Goal: Task Accomplishment & Management: Use online tool/utility

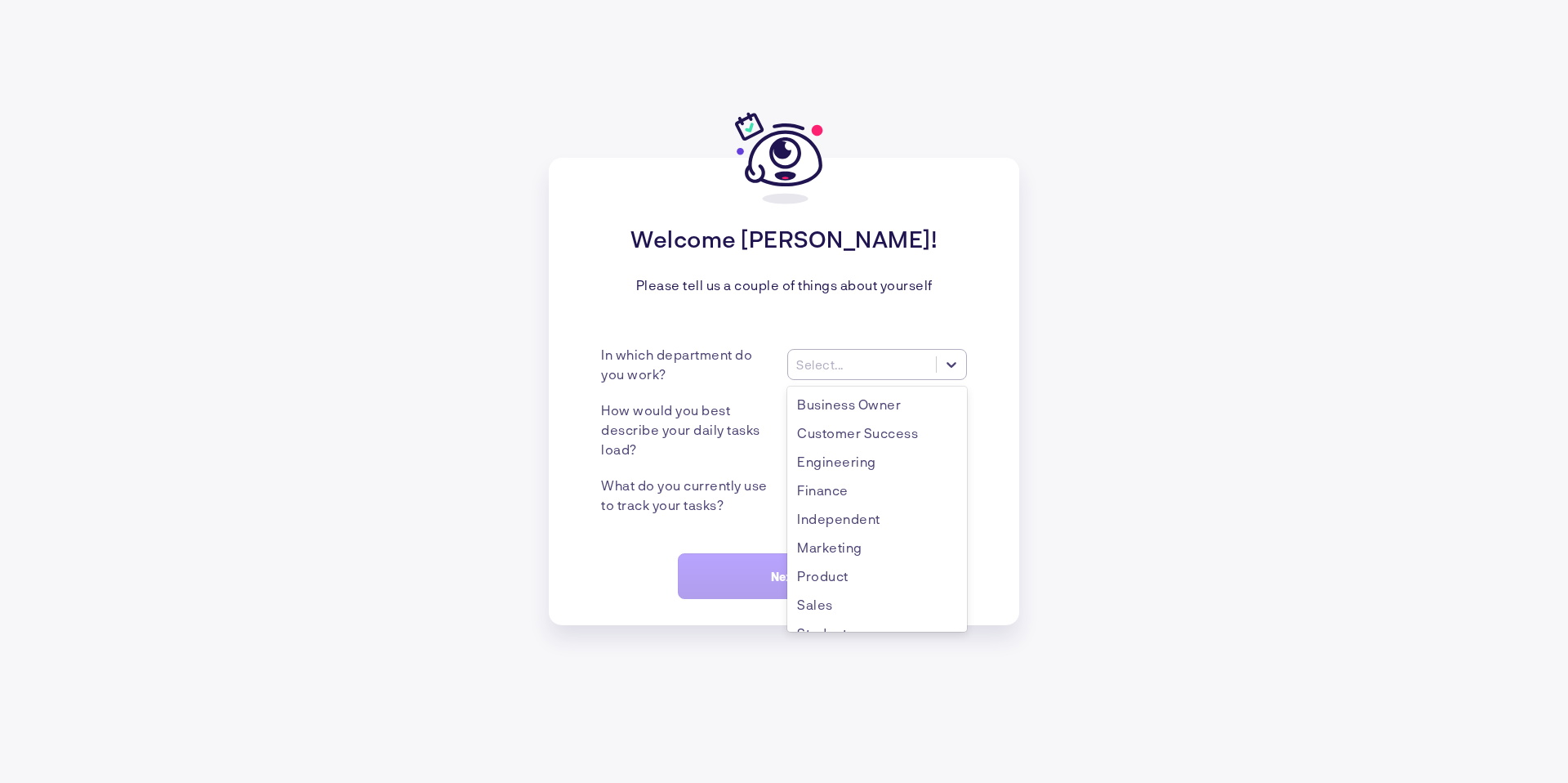
click at [935, 372] on div "Select..." at bounding box center [862, 364] width 147 height 17
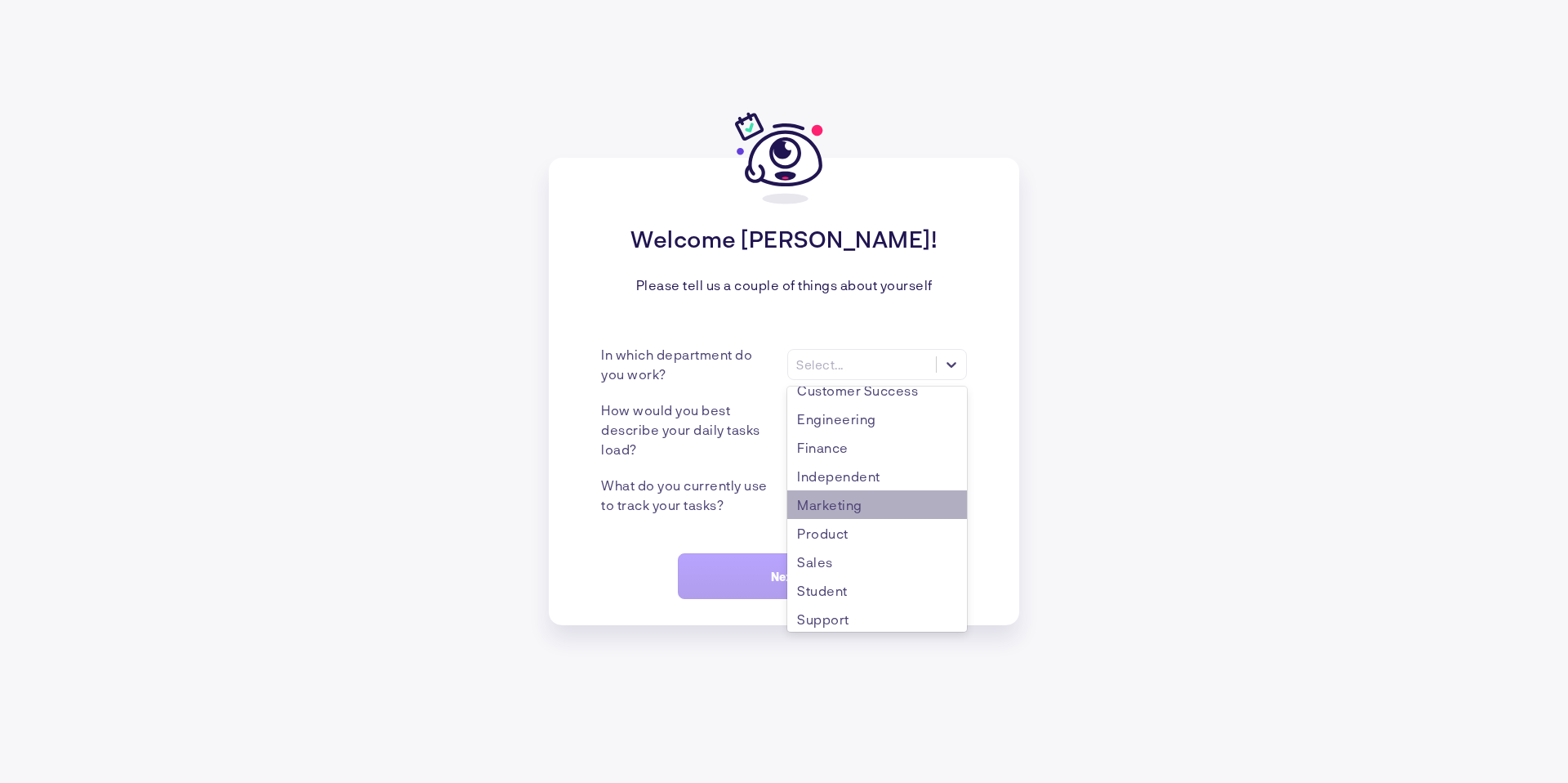
click at [865, 497] on div "Marketing" at bounding box center [877, 505] width 179 height 28
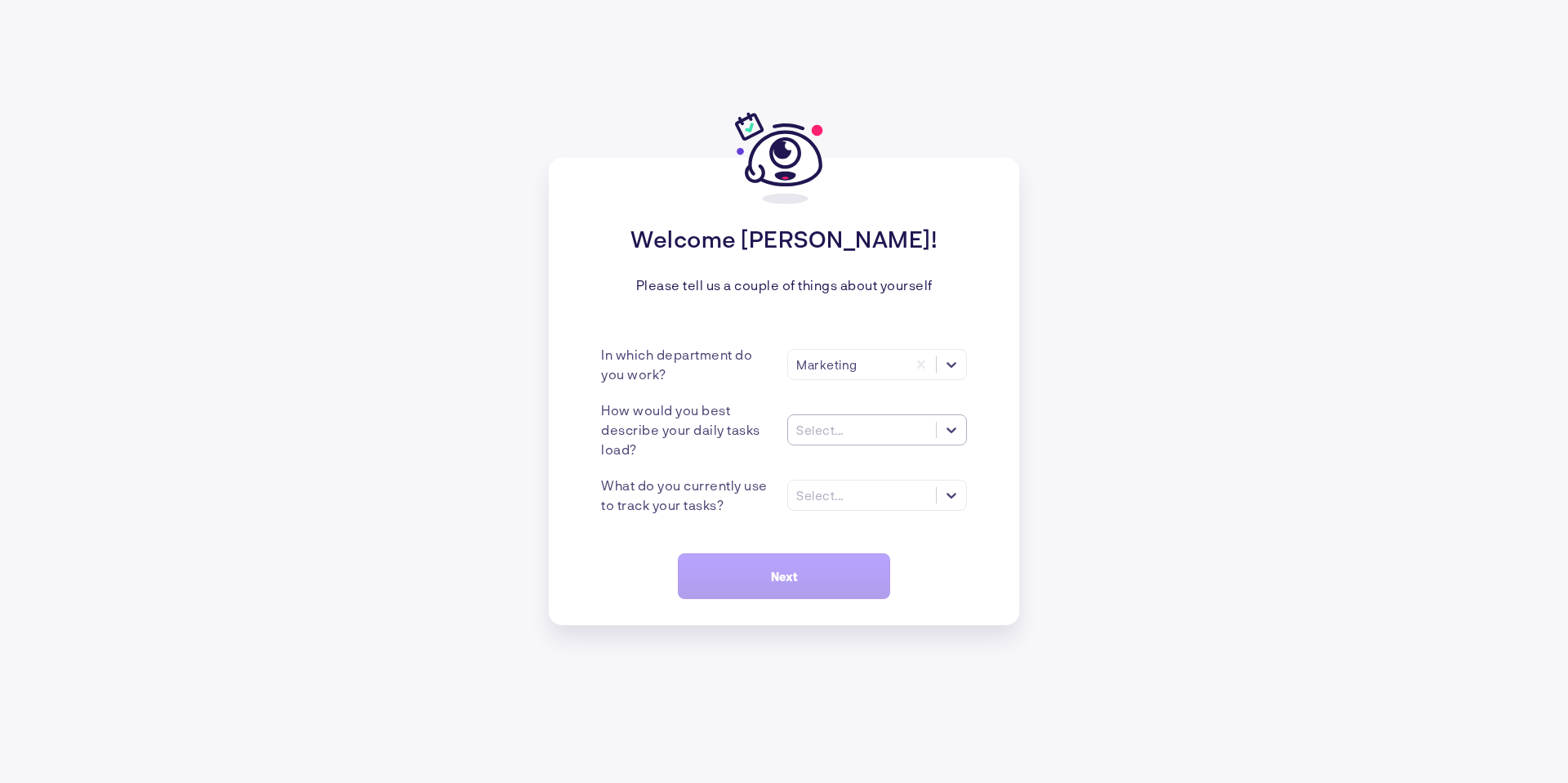
click at [937, 436] on div at bounding box center [951, 429] width 29 height 29
click at [912, 469] on div "Many tasks (>5)" at bounding box center [877, 469] width 179 height 28
click at [948, 424] on icon at bounding box center [951, 429] width 16 height 16
click at [933, 473] on div "Many tasks (>5)" at bounding box center [877, 469] width 179 height 28
click at [950, 492] on icon at bounding box center [951, 495] width 16 height 16
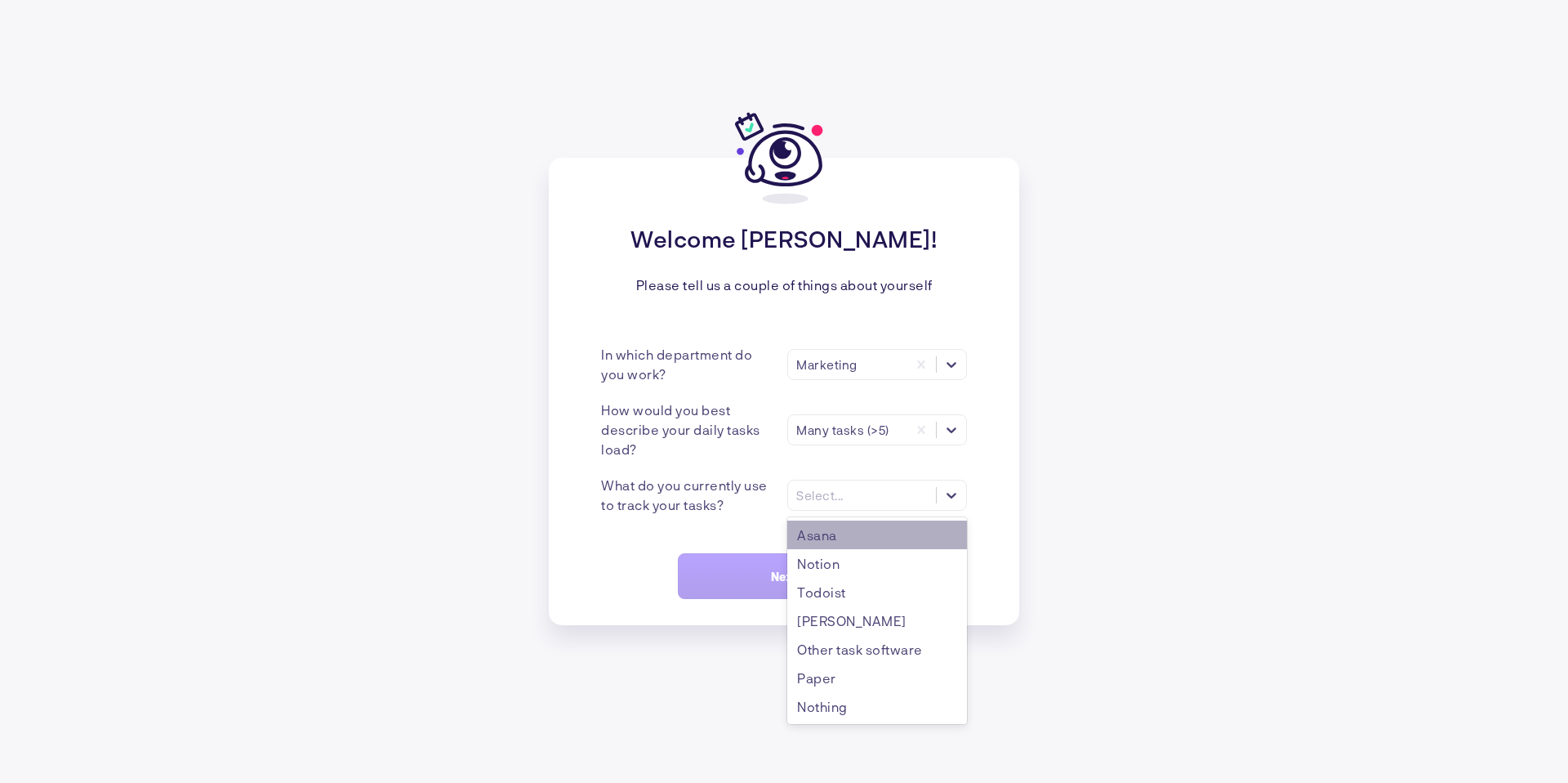
click at [918, 531] on div "Asana" at bounding box center [877, 535] width 179 height 28
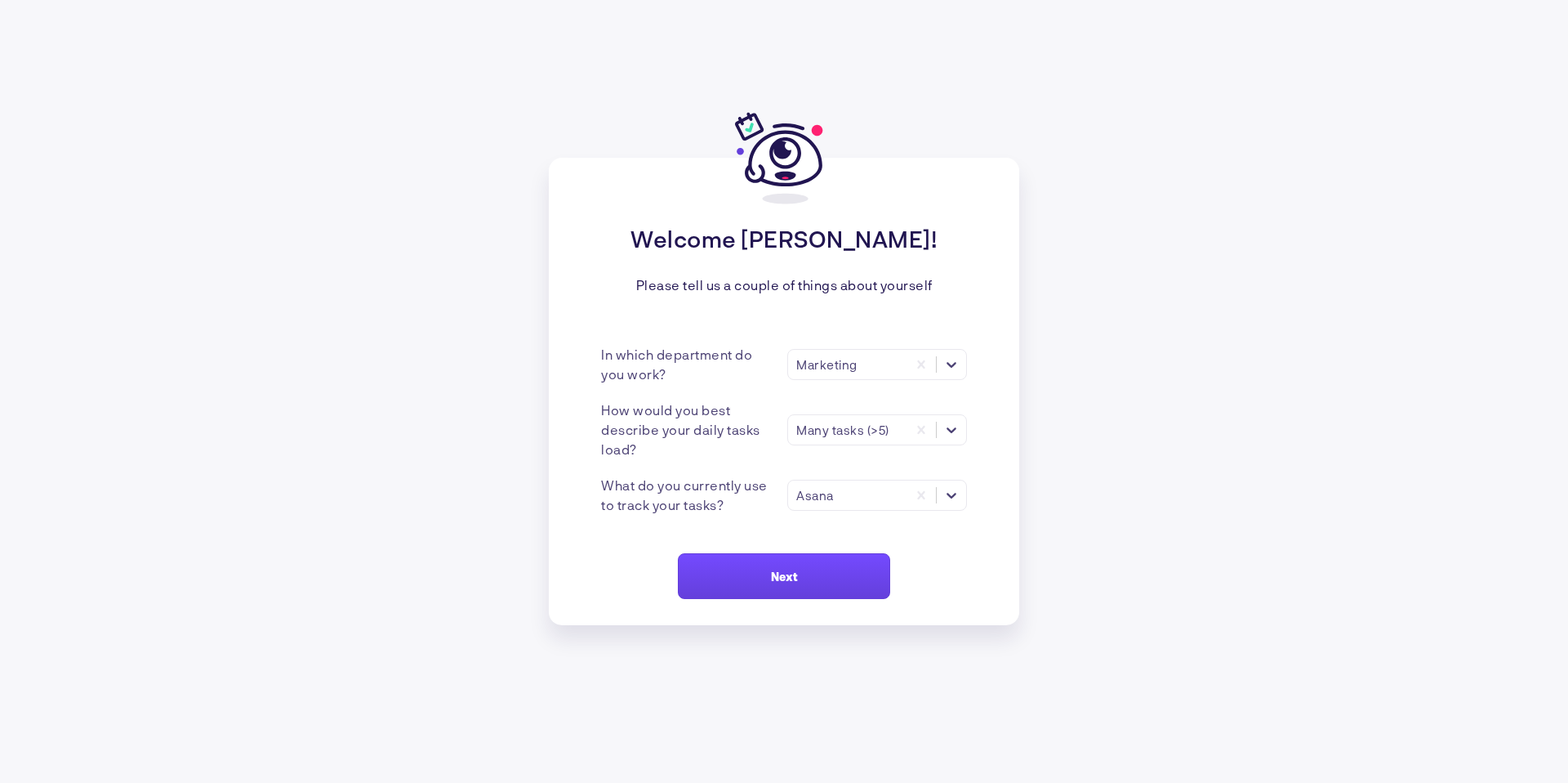
click at [796, 591] on button "Next" at bounding box center [784, 575] width 212 height 45
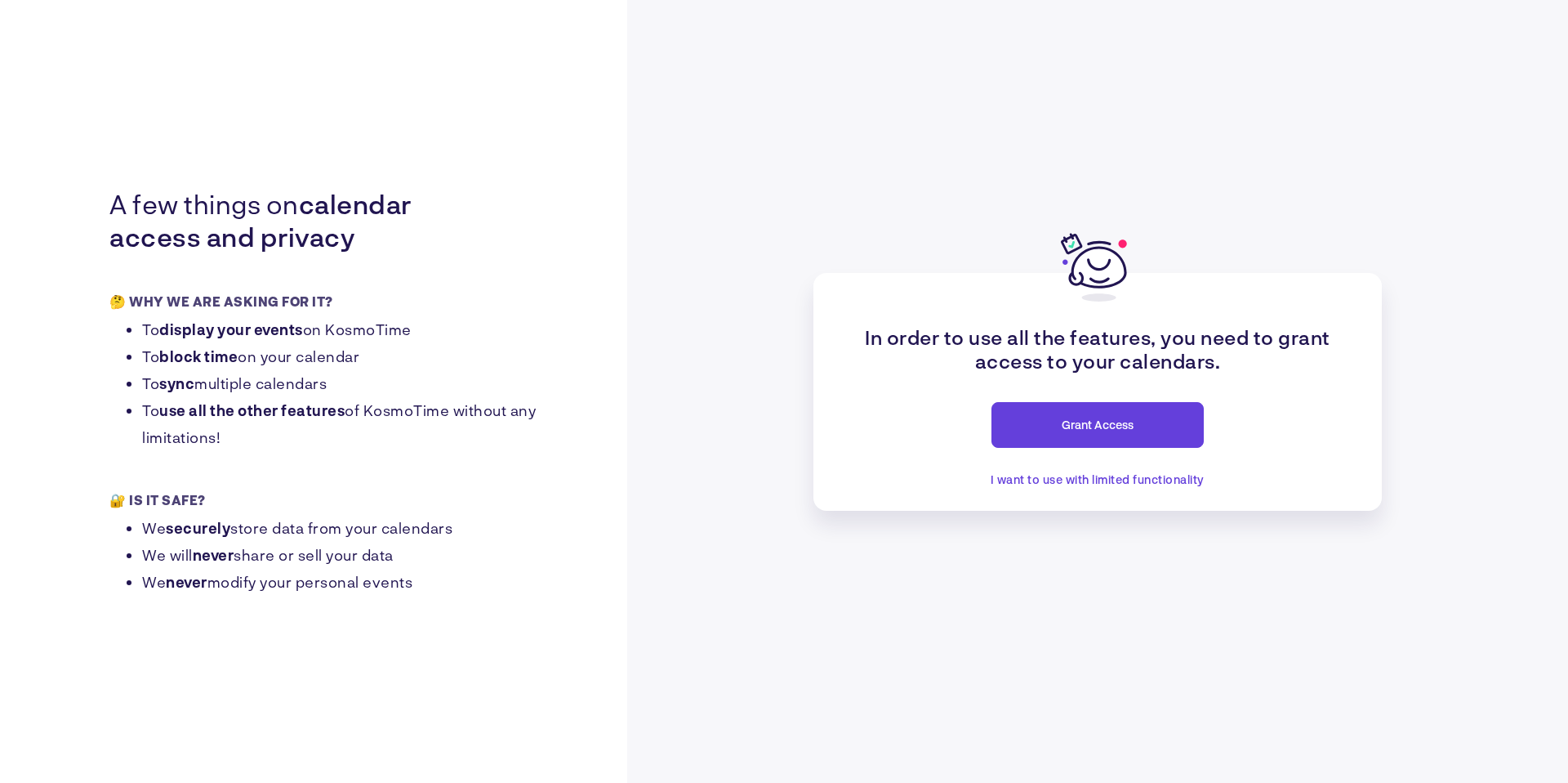
click at [1101, 421] on span "Grant Access" at bounding box center [1097, 425] width 72 height 14
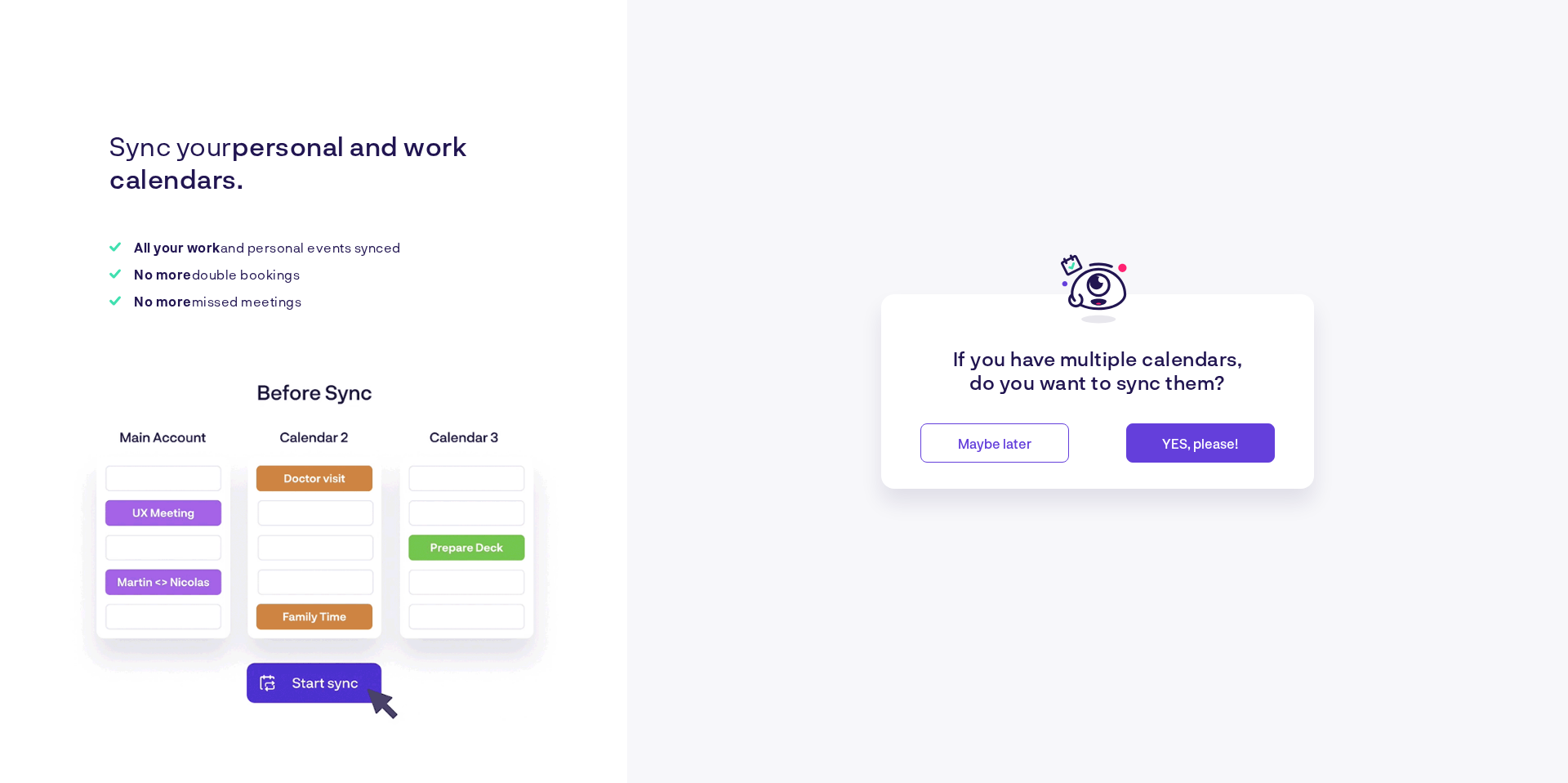
click at [997, 452] on button "Maybe later" at bounding box center [994, 443] width 148 height 39
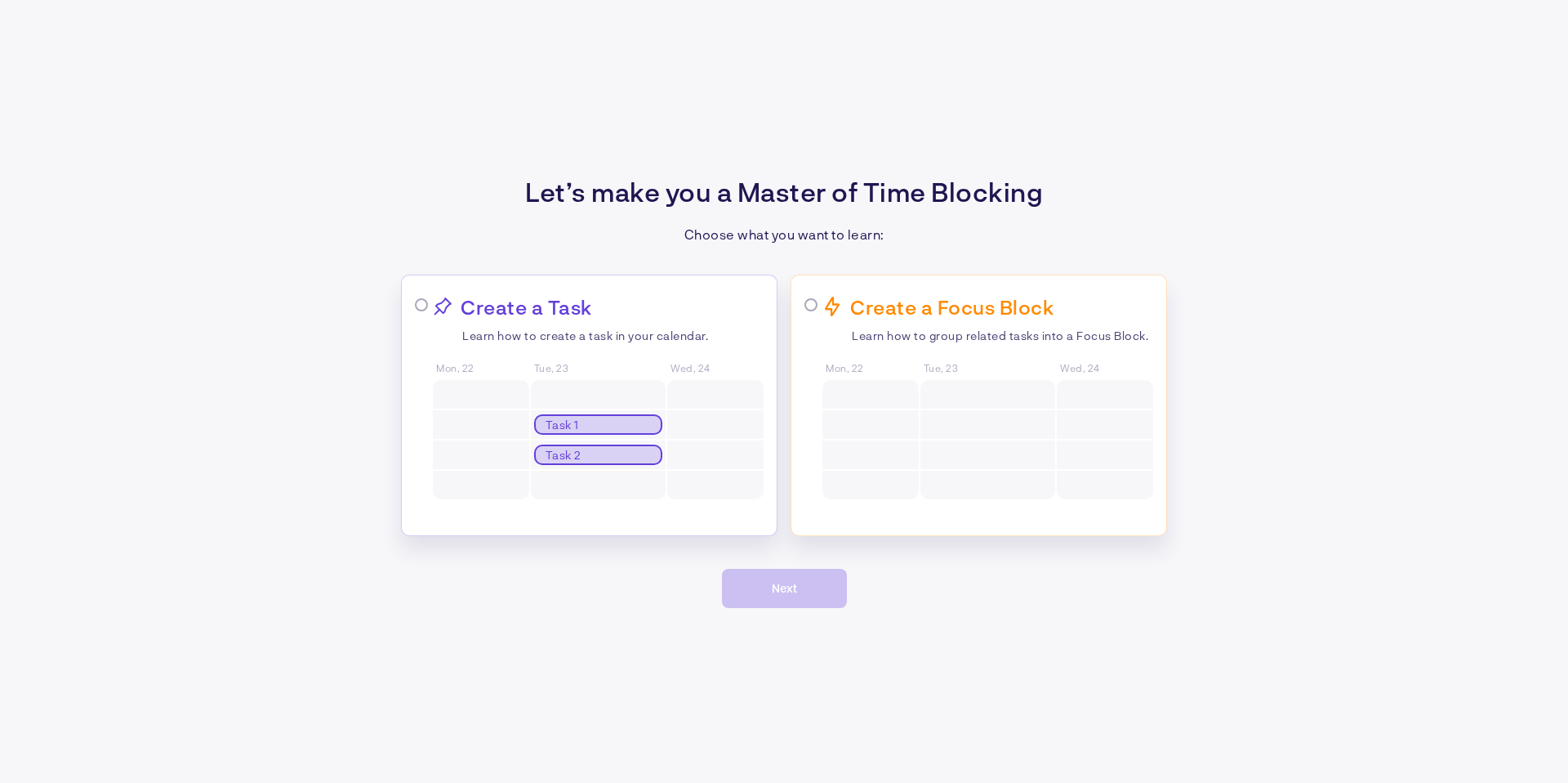
click at [434, 292] on div "Create a Task Learn how to create a task in your calendar. Mon, 22 Tue, 23 Task…" at bounding box center [589, 405] width 377 height 261
radio input "true"
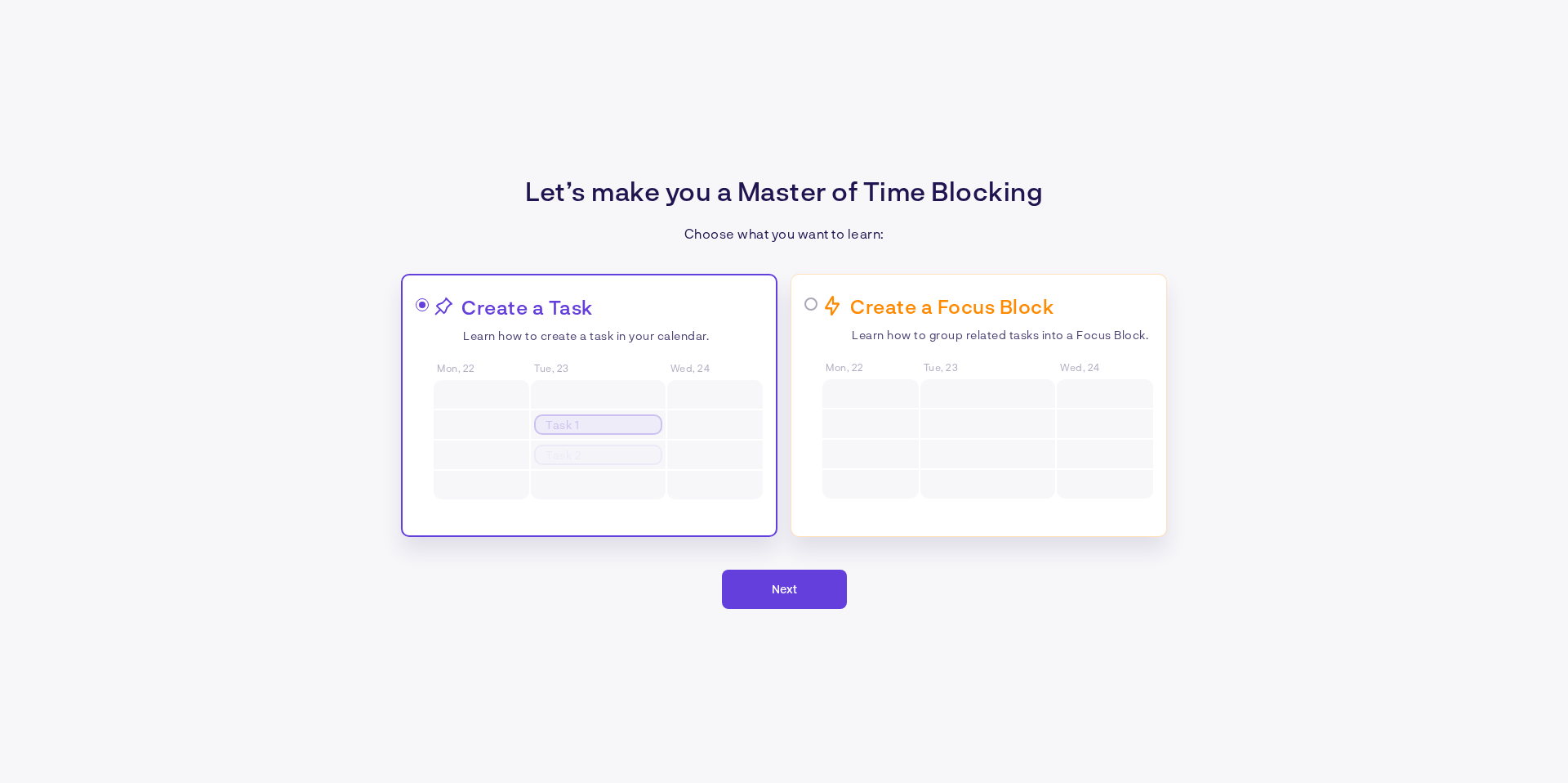
click at [794, 584] on span "Next" at bounding box center [784, 589] width 26 height 14
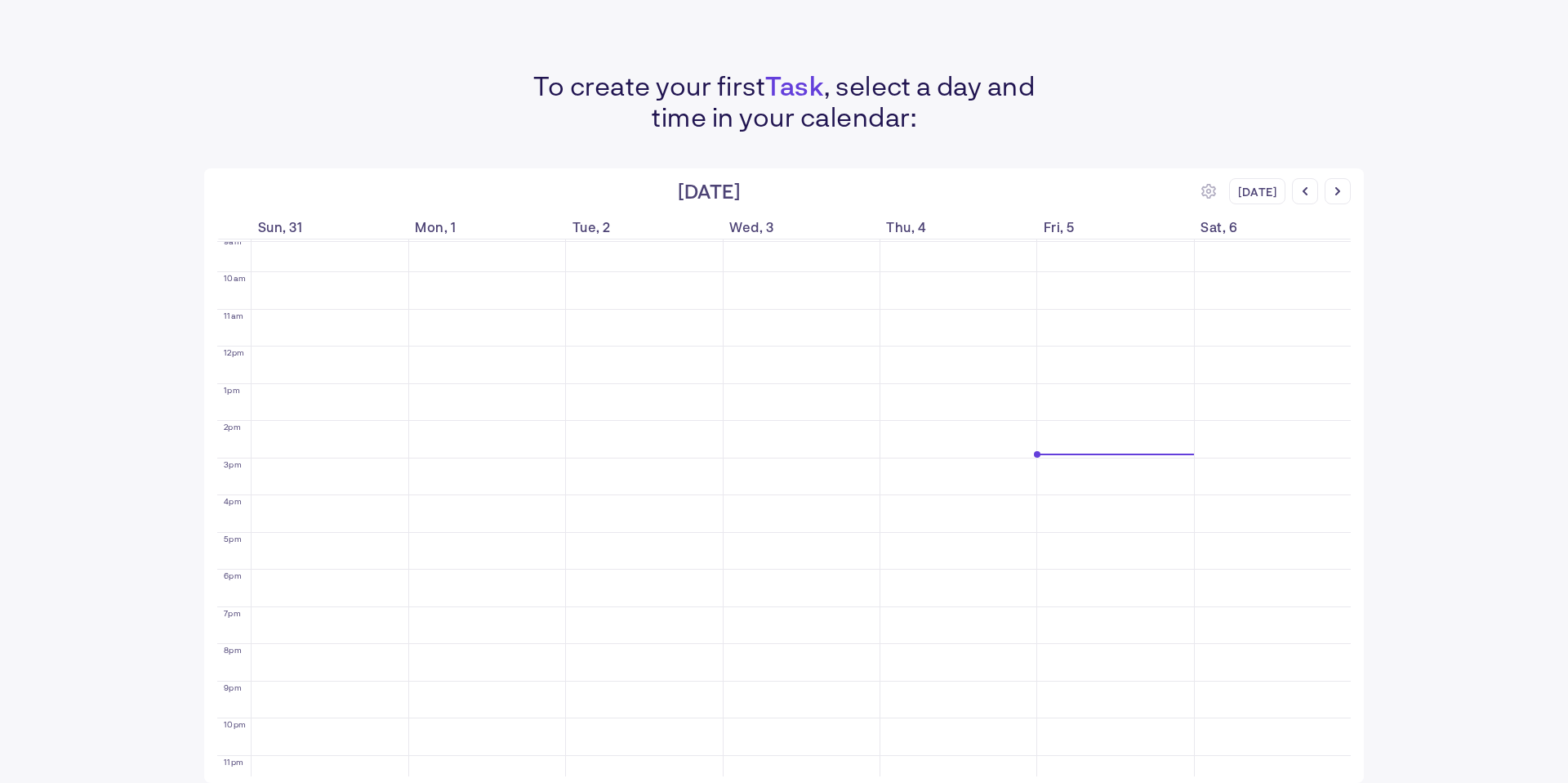
scroll to position [361, 0]
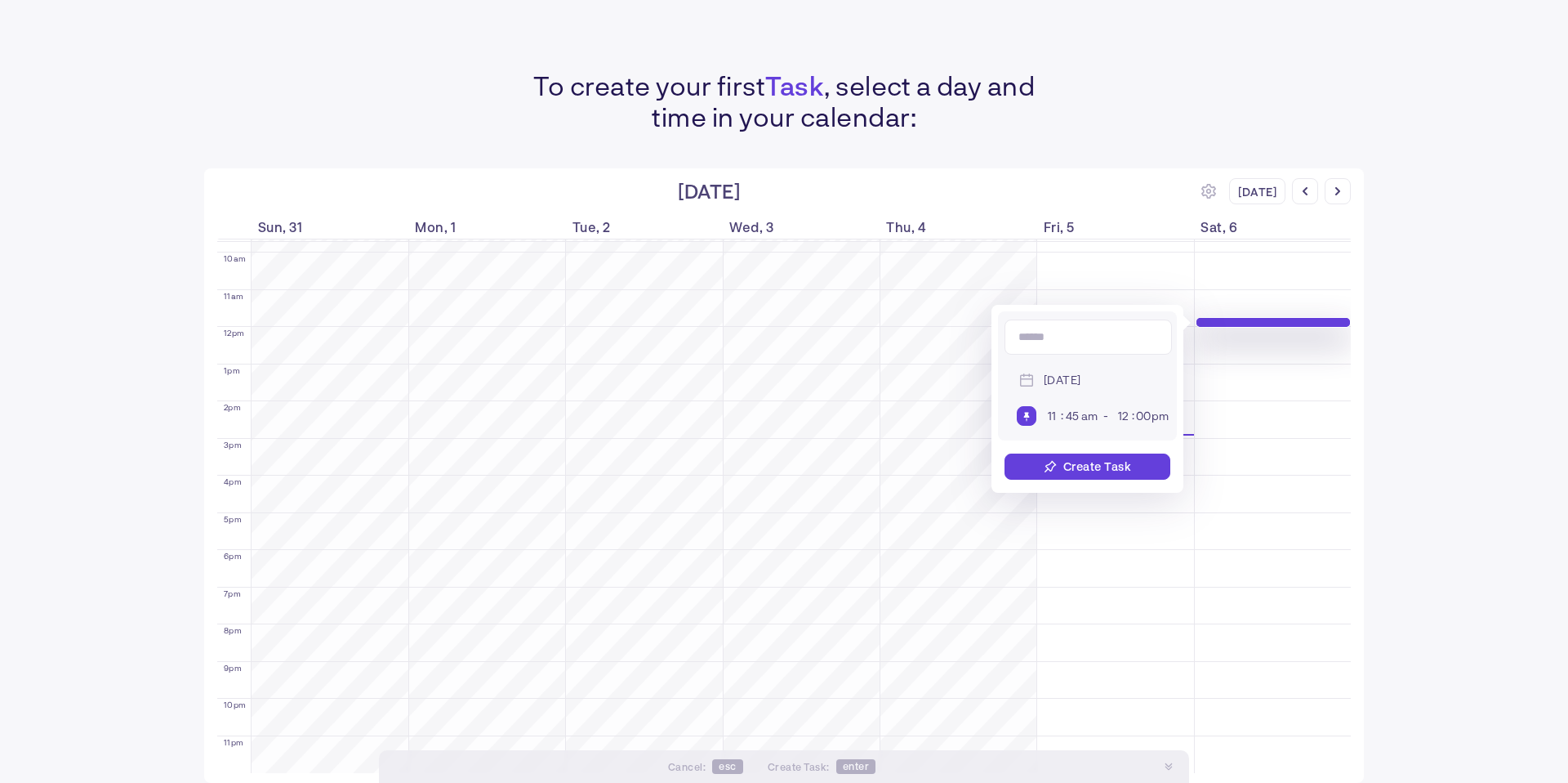
click at [1176, 465] on div "Create Task" at bounding box center [1087, 466] width 179 height 26
click at [1116, 467] on div "Create Task" at bounding box center [1097, 467] width 68 height 14
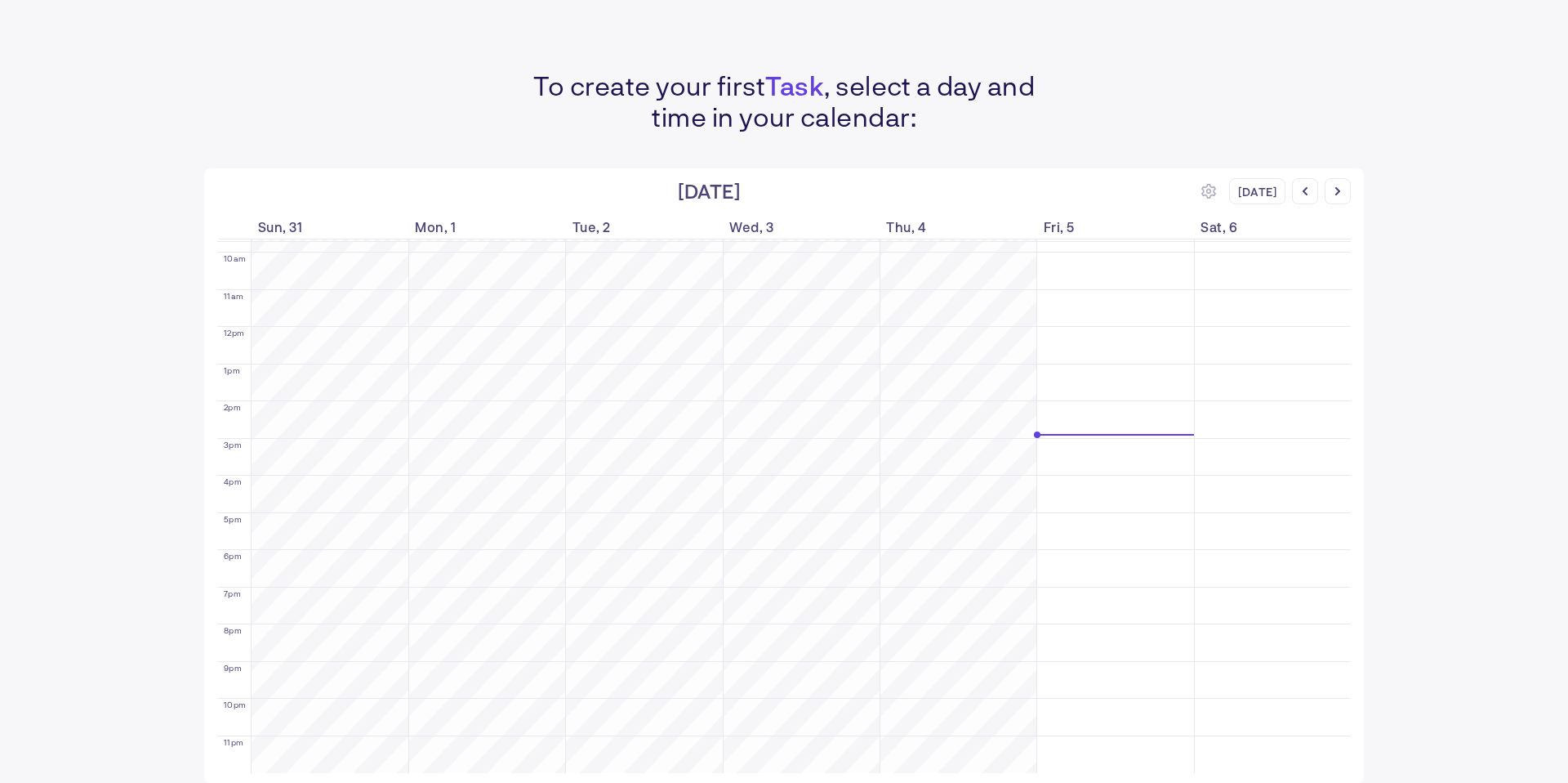
click at [1459, 263] on div "To create your first Task , select a day and time in your calendar: [DATE] [DAT…" at bounding box center [784, 391] width 1568 height 783
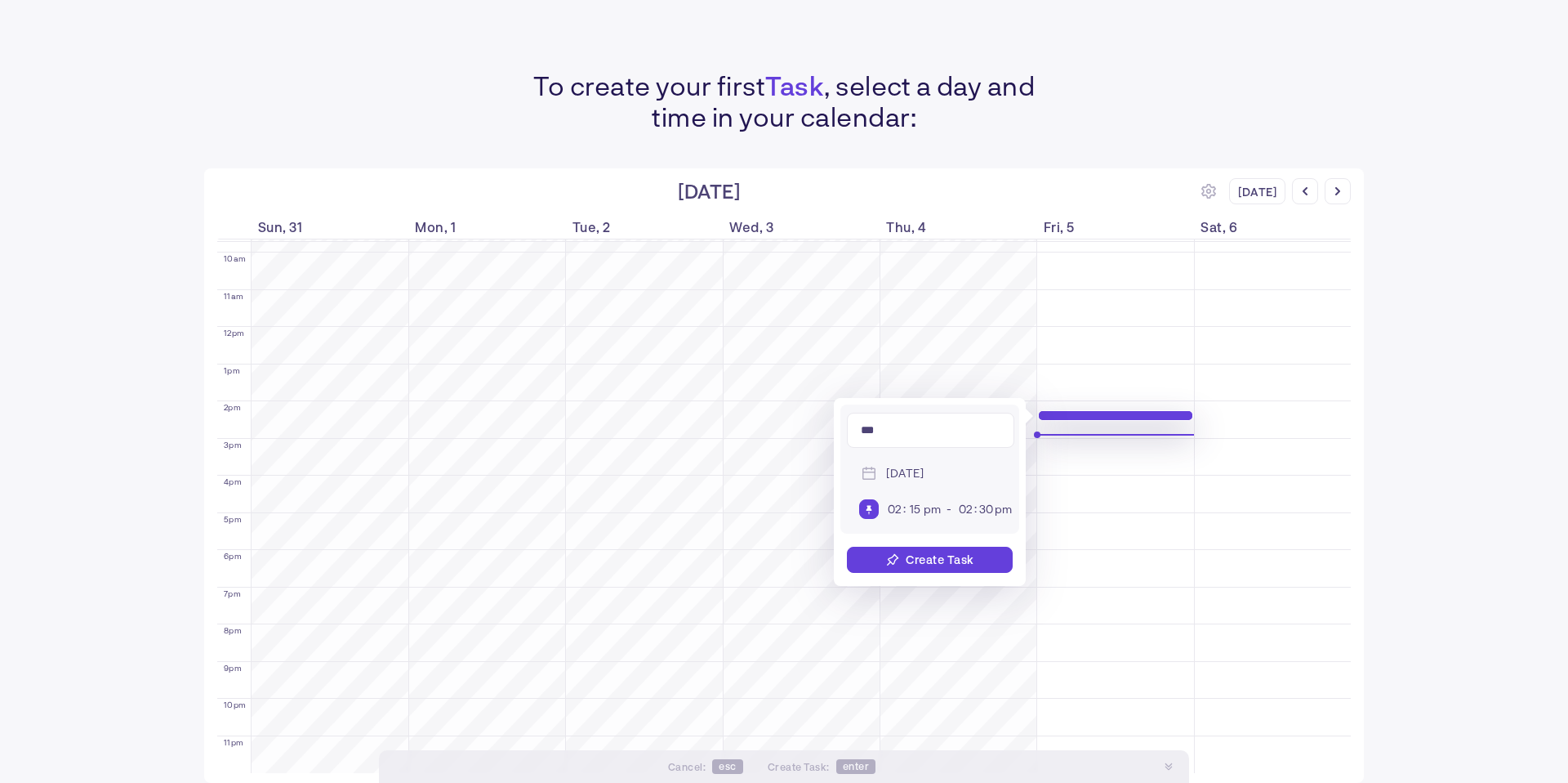
type input "****"
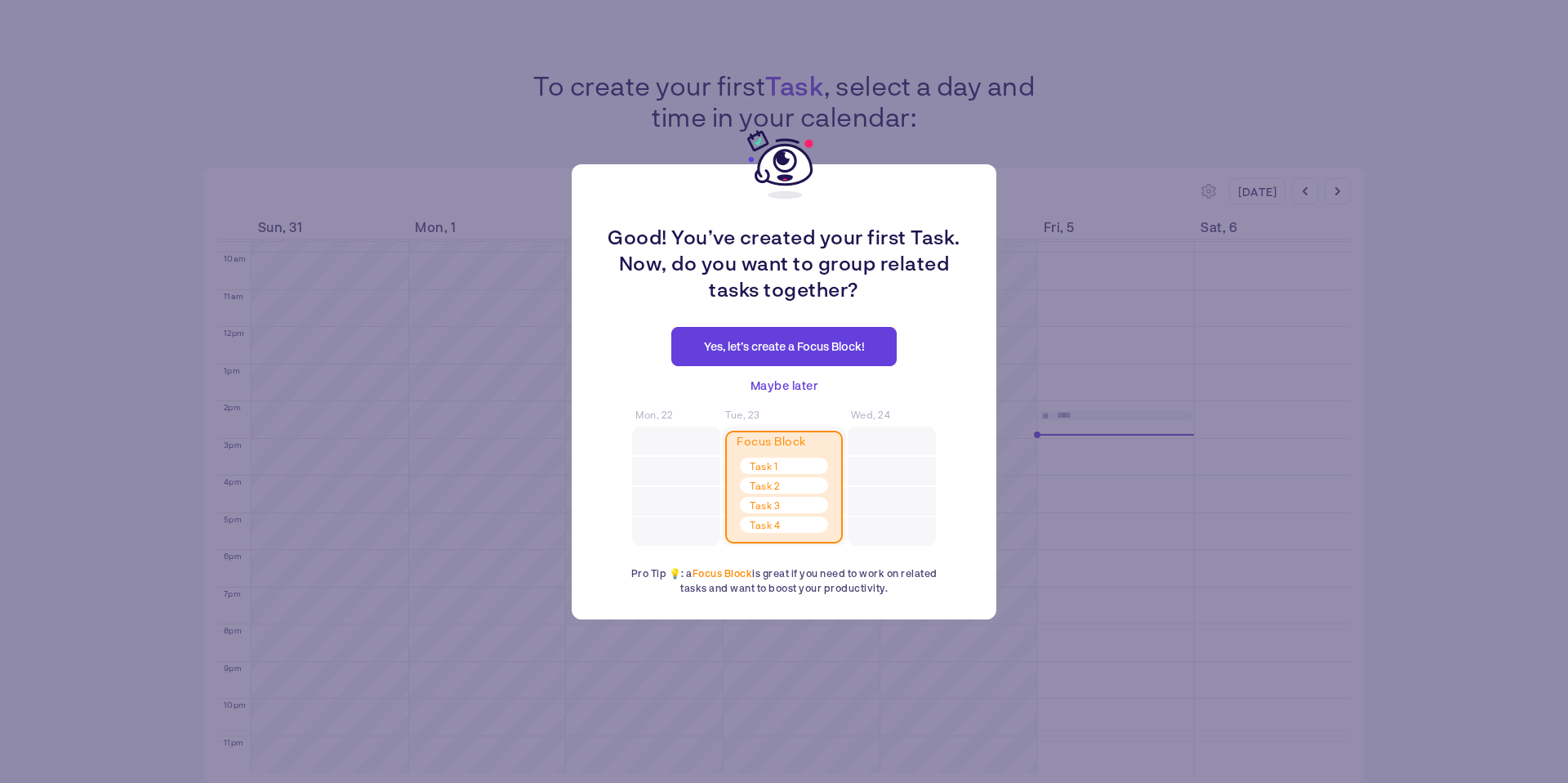
click at [799, 384] on span "Maybe later" at bounding box center [784, 386] width 68 height 20
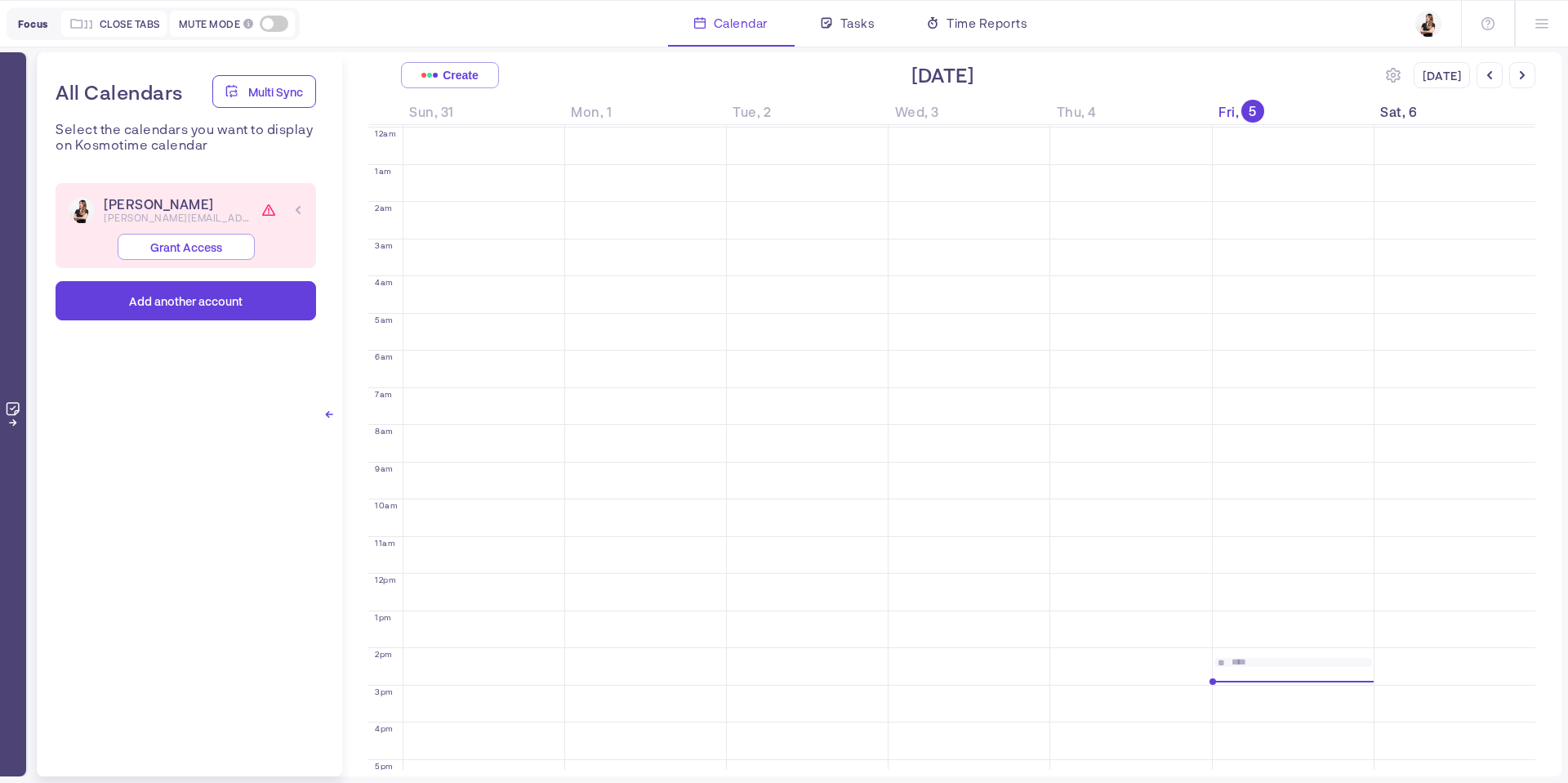
scroll to position [253, 0]
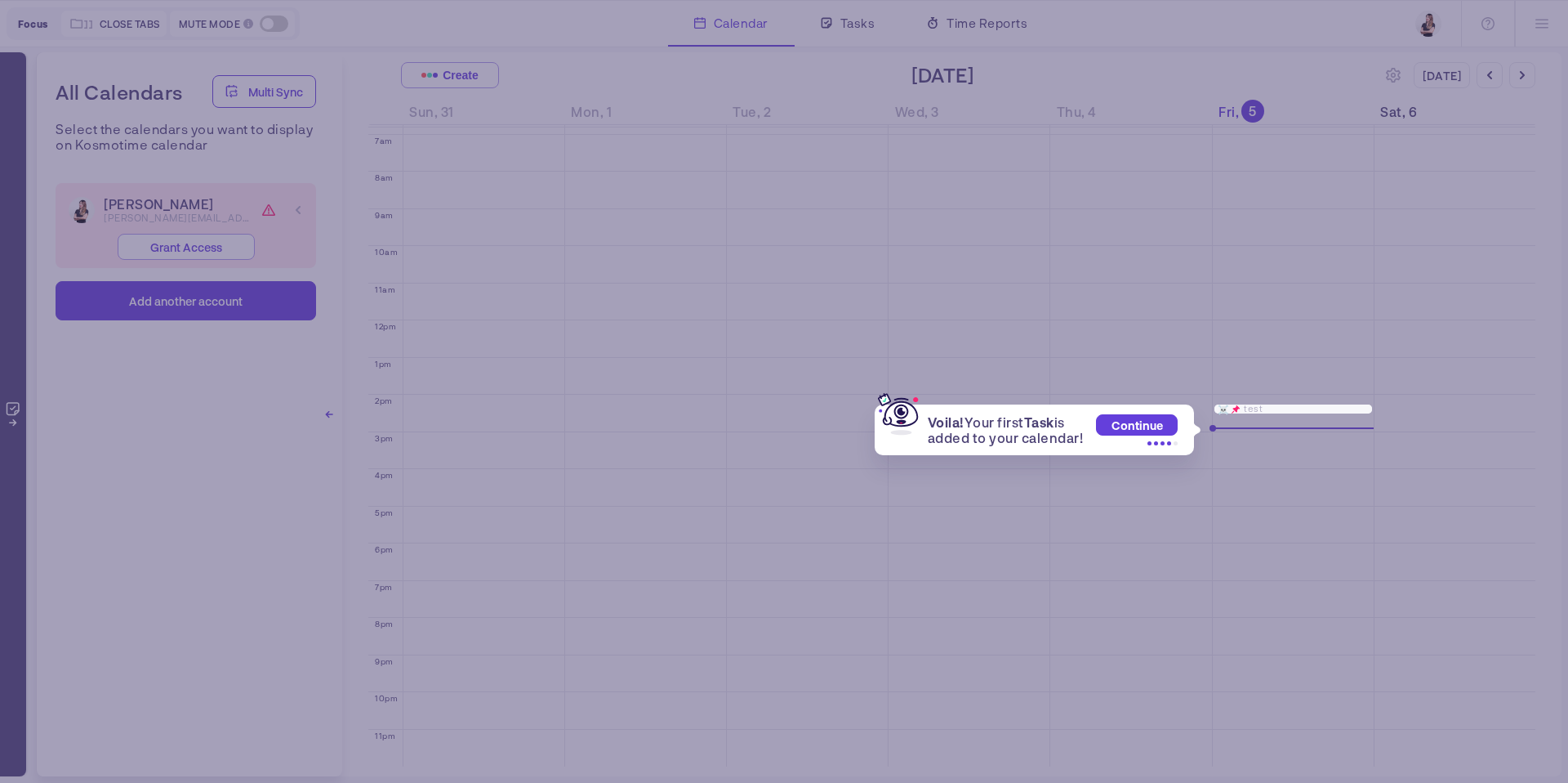
click at [1147, 422] on span "Continue" at bounding box center [1137, 426] width 52 height 14
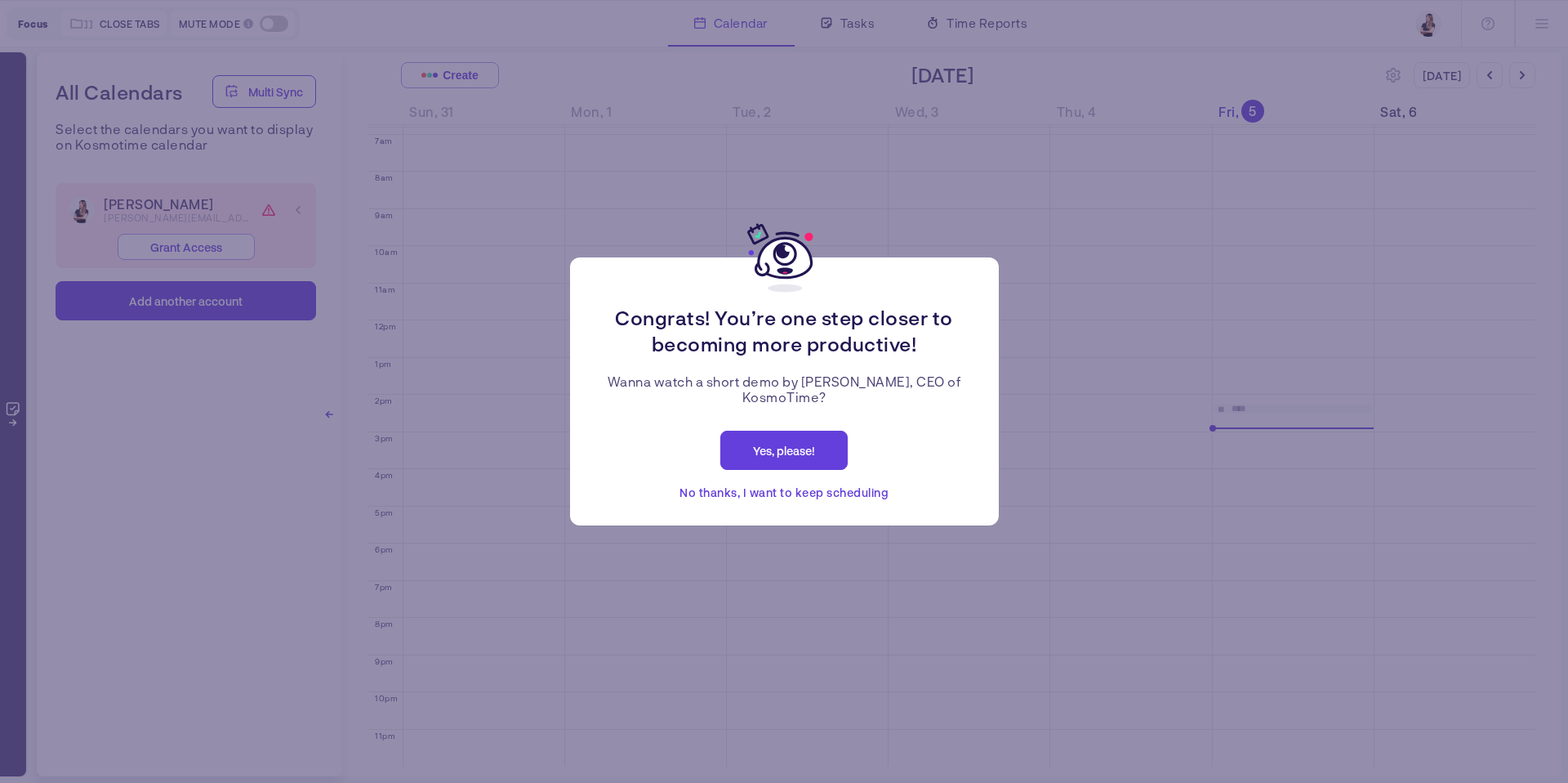
click at [767, 496] on span "No thanks, I want to keep scheduling" at bounding box center [784, 492] width 209 height 20
